Goal: Ask a question

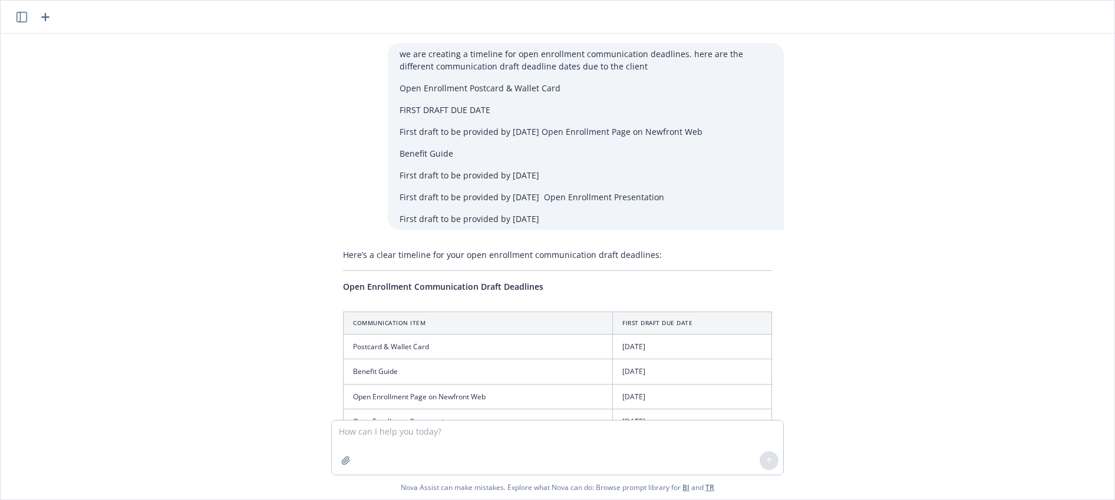
scroll to position [1479, 0]
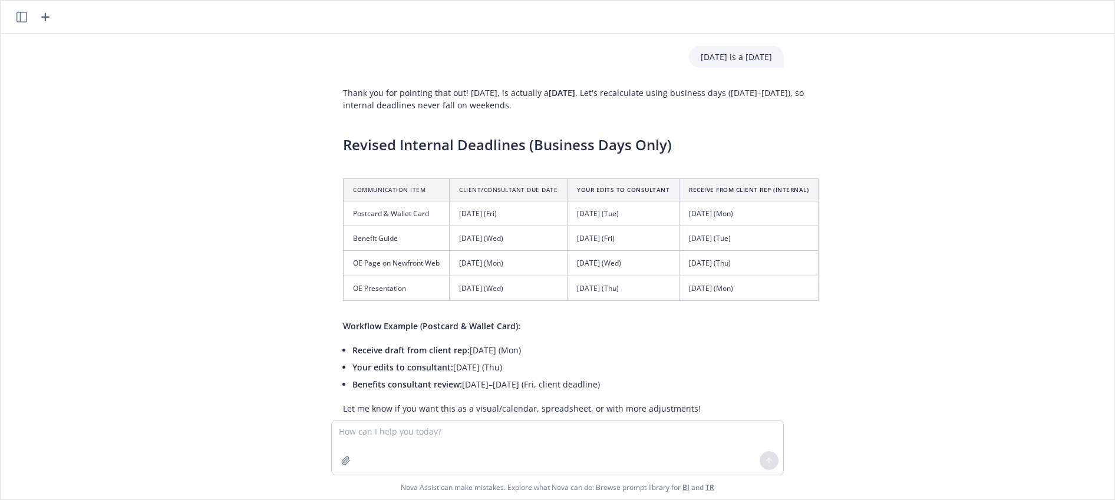
click at [368, 432] on textarea at bounding box center [557, 448] width 451 height 54
type textarea "how to remove duplicate names in excel"
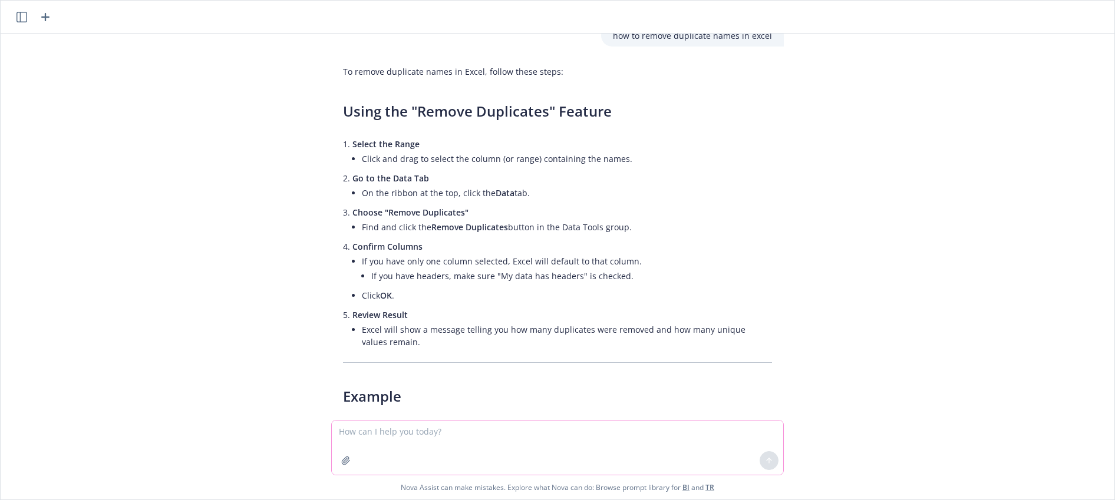
scroll to position [2356, 0]
